Goal: Check status: Check status

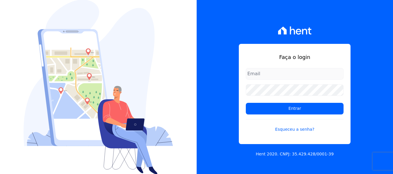
click at [263, 77] on input "email" at bounding box center [295, 74] width 98 height 12
type input "[PERSON_NAME][EMAIL_ADDRESS][DOMAIN_NAME]"
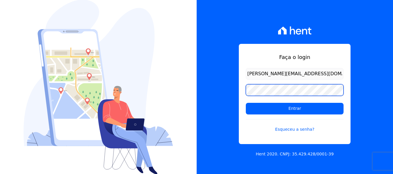
click at [246, 103] on input "Entrar" at bounding box center [295, 109] width 98 height 12
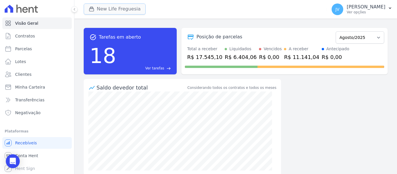
click at [106, 12] on button "New Life Freguesia" at bounding box center [115, 8] width 62 height 11
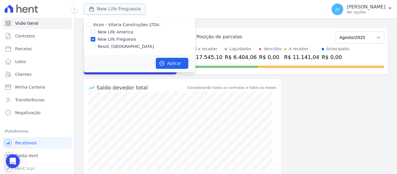
click at [106, 12] on button "New Life Freguesia" at bounding box center [115, 8] width 62 height 11
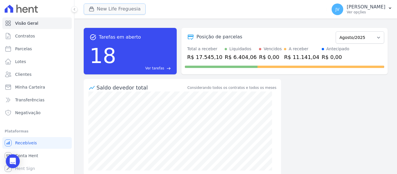
click at [101, 13] on button "New Life Freguesia" at bounding box center [115, 8] width 62 height 11
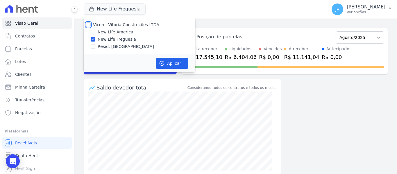
click at [88, 23] on input "Vicon - Vitoria Construções LTDA." at bounding box center [88, 24] width 5 height 5
checkbox input "true"
click at [164, 64] on icon "button" at bounding box center [162, 63] width 4 height 4
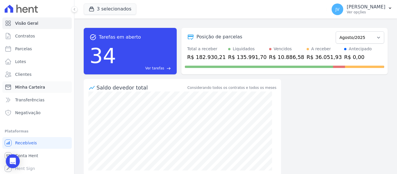
click at [32, 88] on span "Minha Carteira" at bounding box center [30, 87] width 30 height 6
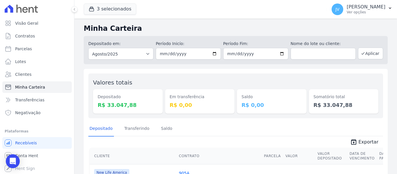
click at [191, 75] on div "Valores totais Depositado R$ 33.047,88 Em transferência R$ 0,00 Saldo R$ 0,00 S…" at bounding box center [235, 96] width 295 height 45
click at [179, 101] on div "Em transferência R$ 0,00" at bounding box center [200, 101] width 70 height 24
click at [185, 103] on dd "R$ 0,00" at bounding box center [200, 105] width 60 height 8
click at [192, 98] on dt "Em transferência" at bounding box center [200, 97] width 60 height 6
drag, startPoint x: 200, startPoint y: 97, endPoint x: 172, endPoint y: 95, distance: 28.9
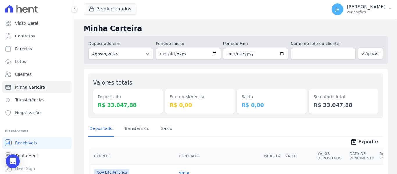
click at [172, 95] on dt "Em transferência" at bounding box center [200, 97] width 60 height 6
drag, startPoint x: 168, startPoint y: 97, endPoint x: 186, endPoint y: 96, distance: 17.8
click at [186, 96] on dt "Em transferência" at bounding box center [200, 97] width 60 height 6
drag, startPoint x: 197, startPoint y: 97, endPoint x: 182, endPoint y: 96, distance: 14.9
click at [182, 96] on dt "Em transferência" at bounding box center [200, 97] width 60 height 6
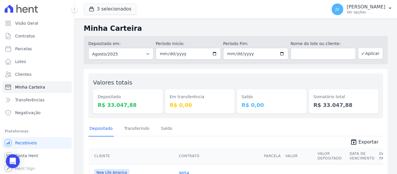
click at [179, 36] on div "Depositado em: Todos os meses Setembro/2022 Outubro/2022 Novembro/2022 Dezembro…" at bounding box center [236, 49] width 304 height 31
drag, startPoint x: 183, startPoint y: 43, endPoint x: 153, endPoint y: 42, distance: 30.0
click at [154, 42] on div "Depositado em: Todos os meses Setembro/2022 Outubro/2022 Novembro/2022 Dezembro…" at bounding box center [236, 50] width 304 height 28
click at [161, 35] on div "Depositado em: Todos os meses Setembro/2022 Outubro/2022 Novembro/2022 Dezembro…" at bounding box center [236, 49] width 304 height 31
drag, startPoint x: 182, startPoint y: 44, endPoint x: 153, endPoint y: 40, distance: 28.7
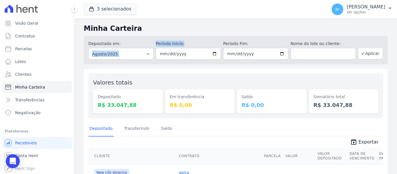
click at [152, 42] on div "Depositado em: Todos os meses Setembro/2022 Outubro/2022 Novembro/2022 Dezembro…" at bounding box center [236, 50] width 304 height 28
click at [154, 31] on h2 "Minha Carteira" at bounding box center [236, 28] width 304 height 10
drag, startPoint x: 181, startPoint y: 97, endPoint x: 160, endPoint y: 92, distance: 21.6
click at [160, 92] on div "Valores totais Depositado R$ 33.047,88 Em transferência R$ 0,00 Saldo R$ 0,00 S…" at bounding box center [235, 96] width 295 height 45
click at [165, 80] on div "Em transferência R$ 0,00" at bounding box center [200, 95] width 70 height 35
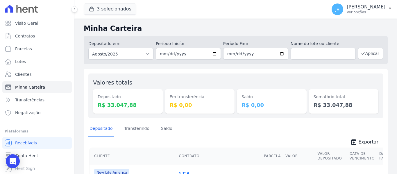
drag, startPoint x: 186, startPoint y: 104, endPoint x: 167, endPoint y: 93, distance: 21.6
click at [167, 93] on div "Em transferência R$ 0,00" at bounding box center [200, 101] width 70 height 24
click at [165, 79] on div "Em transferência R$ 0,00" at bounding box center [200, 95] width 70 height 35
click at [31, 87] on span "Minha Carteira" at bounding box center [30, 87] width 30 height 6
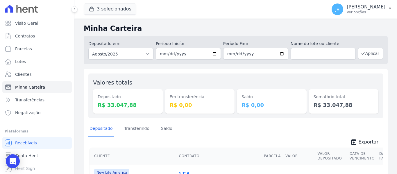
click at [192, 102] on dd "R$ 0,00" at bounding box center [200, 105] width 60 height 8
click at [212, 78] on div "Em transferência R$ 0,00" at bounding box center [200, 95] width 70 height 35
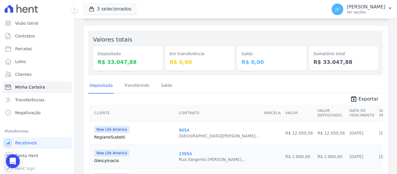
scroll to position [29, 0]
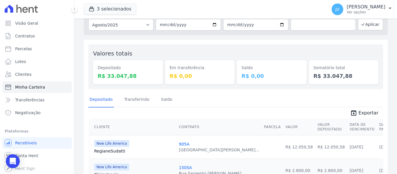
drag, startPoint x: 256, startPoint y: 74, endPoint x: 235, endPoint y: 67, distance: 22.9
click at [237, 67] on div "Saldo R$ 0,00" at bounding box center [272, 72] width 70 height 24
click at [249, 57] on div "Saldo R$ 0,00" at bounding box center [272, 66] width 70 height 35
click at [201, 76] on dd "R$ 0,00" at bounding box center [200, 76] width 60 height 8
click at [220, 50] on div "Em transferência R$ 0,00" at bounding box center [200, 66] width 70 height 35
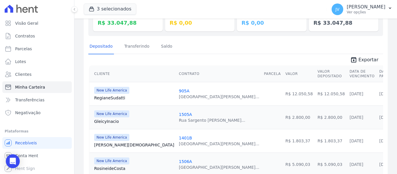
scroll to position [81, 0]
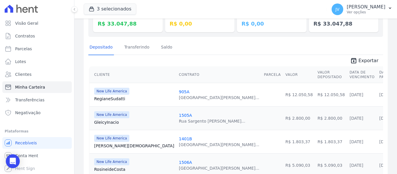
click at [193, 42] on div "Depositado Transferindo Saldo" at bounding box center [235, 47] width 295 height 14
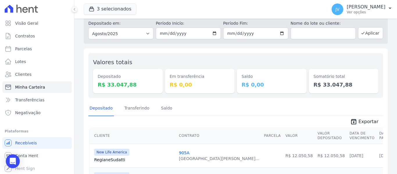
scroll to position [0, 0]
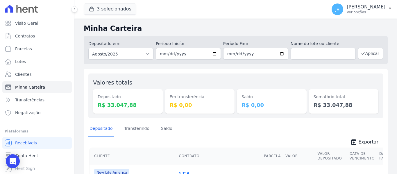
click at [179, 80] on div "Em transferência R$ 0,00" at bounding box center [200, 95] width 70 height 35
click at [38, 91] on link "Minha Carteira" at bounding box center [36, 87] width 69 height 12
click at [181, 26] on h2 "Minha Carteira" at bounding box center [236, 28] width 304 height 10
